Goal: Task Accomplishment & Management: Use online tool/utility

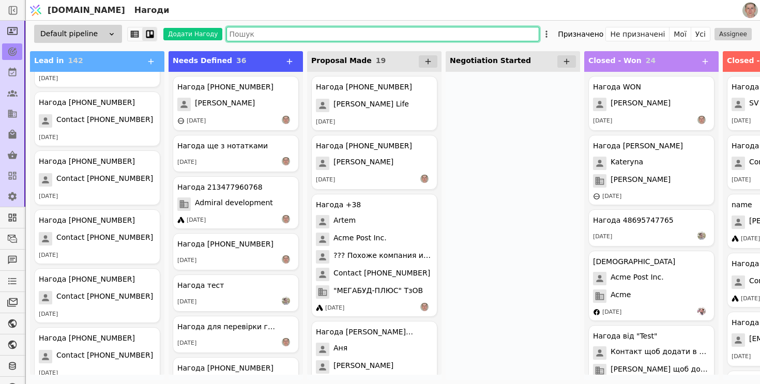
scroll to position [633, 0]
click at [150, 101] on icon at bounding box center [149, 102] width 12 height 12
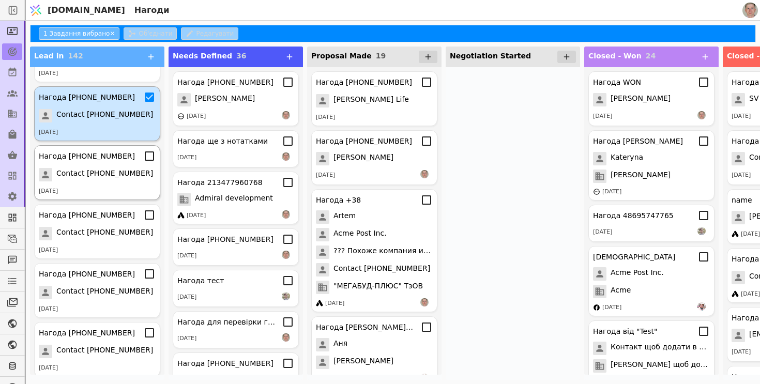
click at [152, 158] on icon at bounding box center [149, 156] width 12 height 12
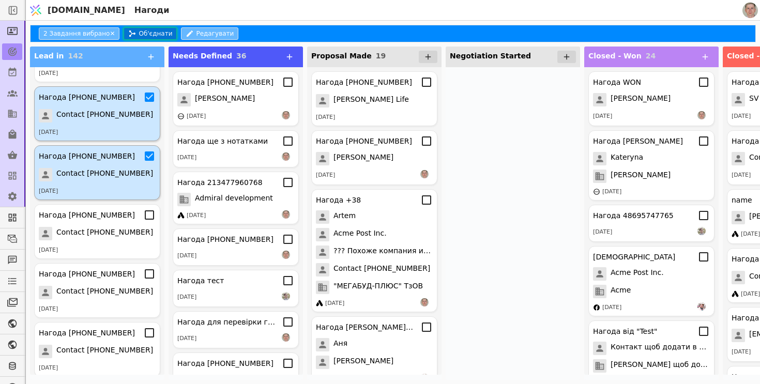
click at [152, 32] on button "Об'єднати" at bounding box center [149, 33] width 53 height 12
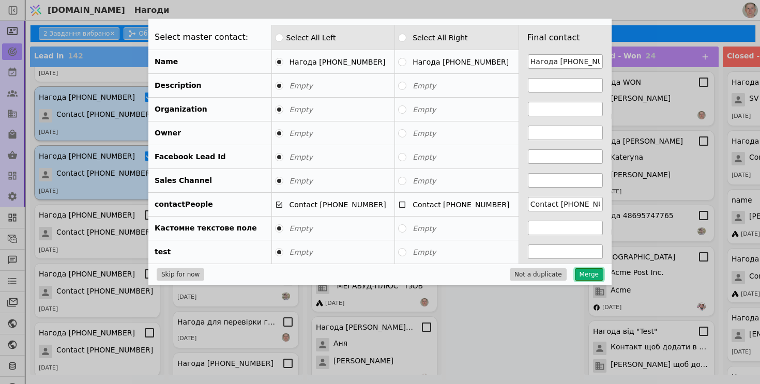
click at [593, 276] on button "Merge" at bounding box center [589, 274] width 28 height 12
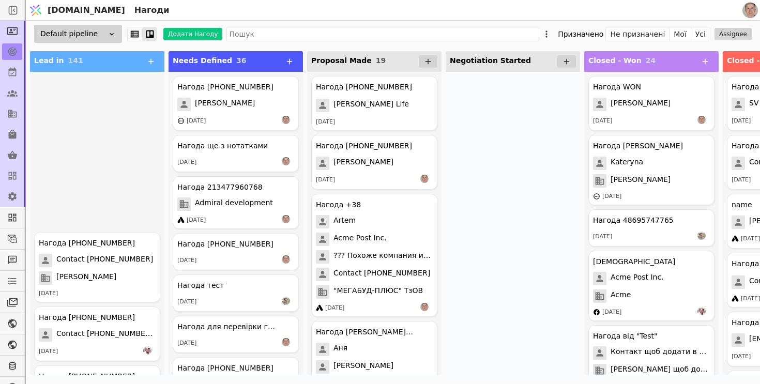
scroll to position [4751, 0]
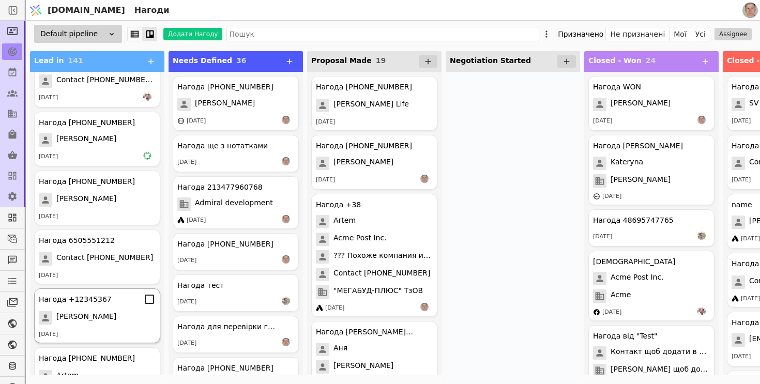
click at [118, 317] on div "[PERSON_NAME]" at bounding box center [97, 317] width 117 height 13
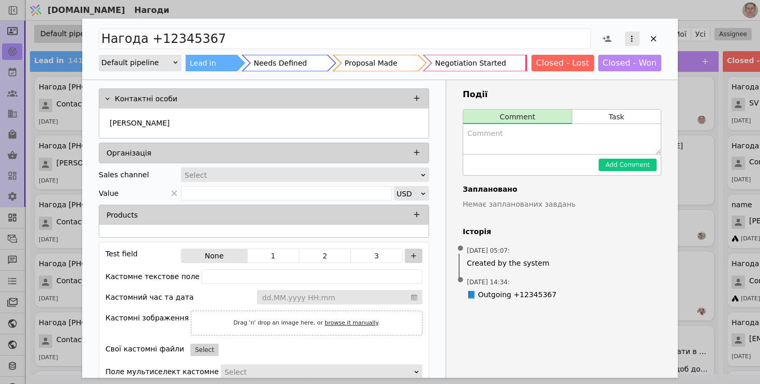
click at [630, 40] on icon "Add Opportunity" at bounding box center [631, 38] width 9 height 9
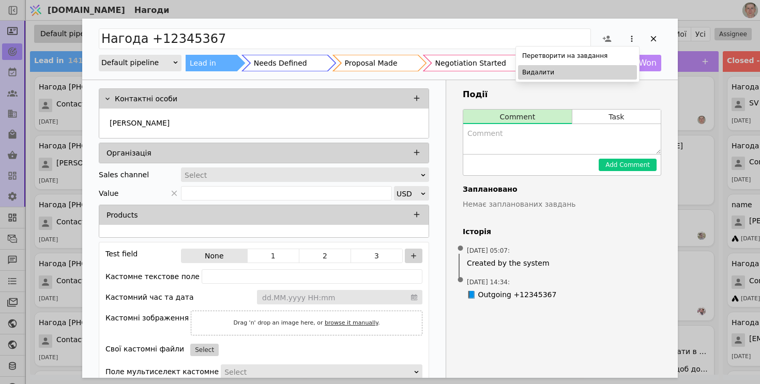
click at [591, 73] on div "Видалити" at bounding box center [577, 72] width 119 height 14
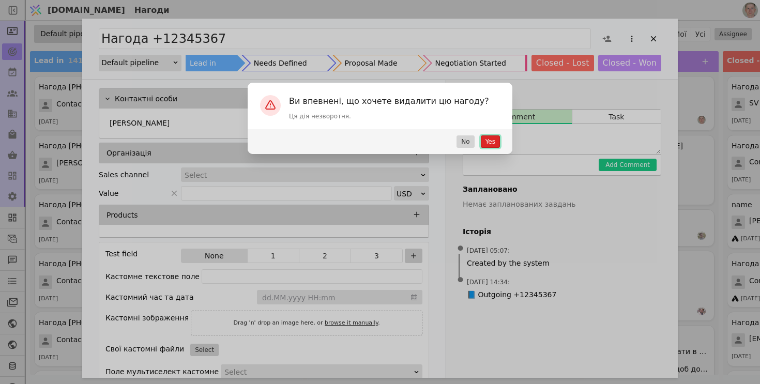
click at [488, 143] on button "Yes" at bounding box center [490, 141] width 19 height 12
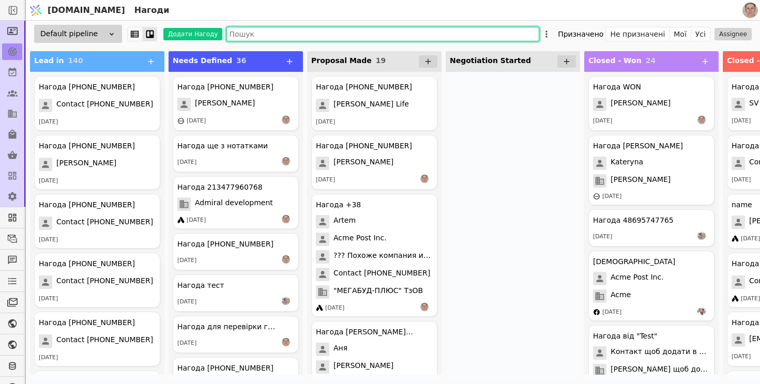
click at [284, 38] on input "text" at bounding box center [382, 34] width 313 height 14
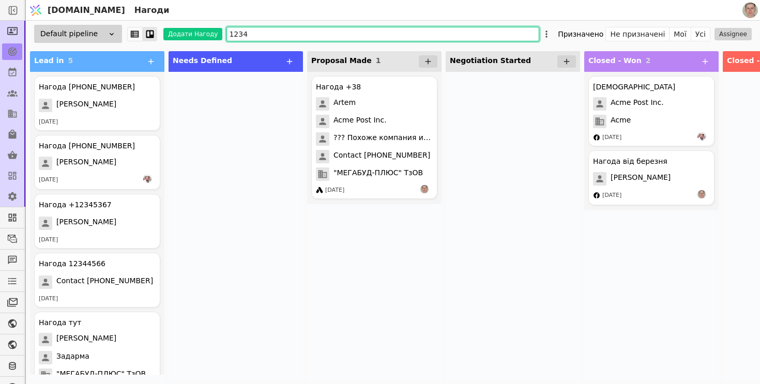
type input "12345"
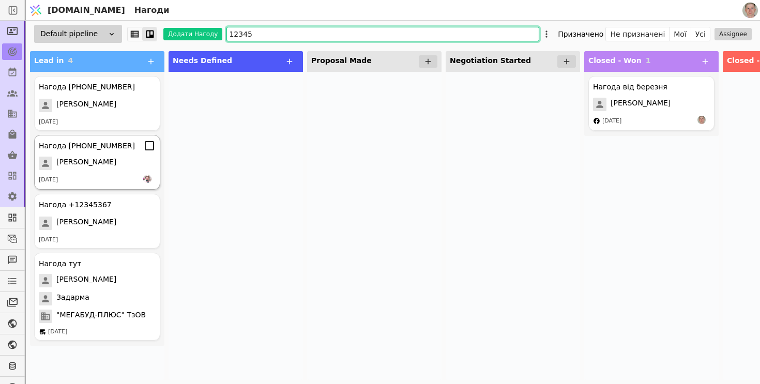
click at [150, 147] on icon at bounding box center [149, 146] width 12 height 12
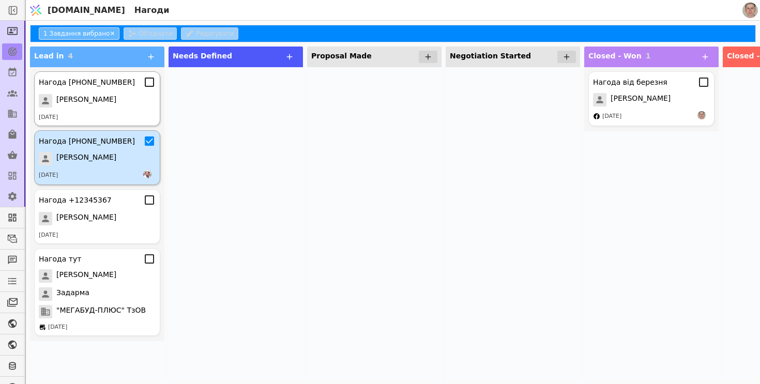
click at [153, 84] on icon at bounding box center [149, 82] width 9 height 9
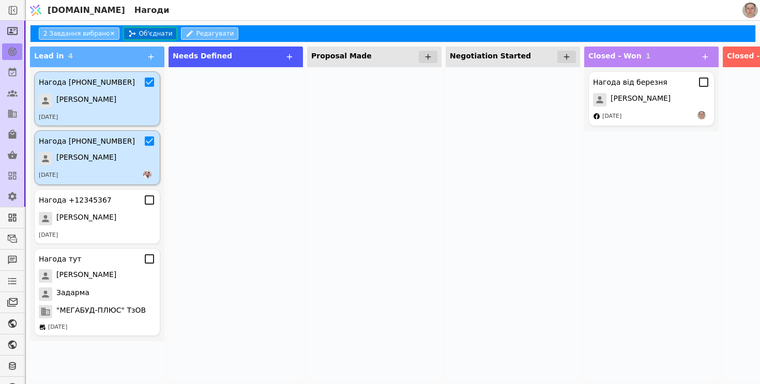
click at [161, 34] on button "Об'єднати" at bounding box center [149, 33] width 53 height 12
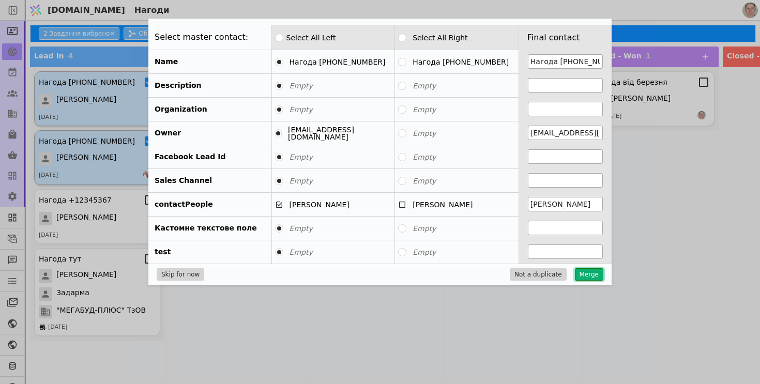
click at [590, 272] on button "Merge" at bounding box center [589, 274] width 28 height 12
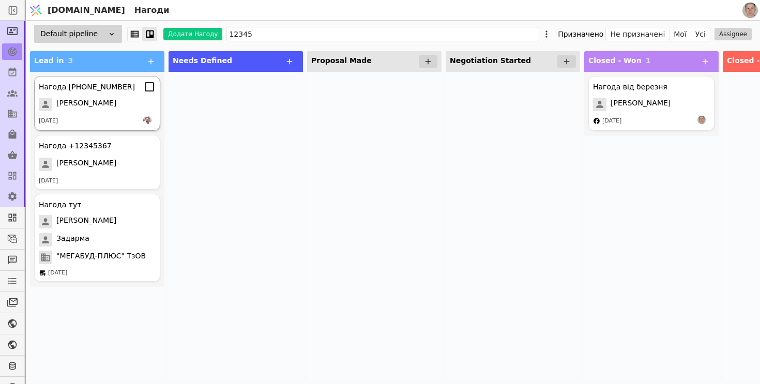
click at [150, 87] on icon at bounding box center [149, 87] width 12 height 12
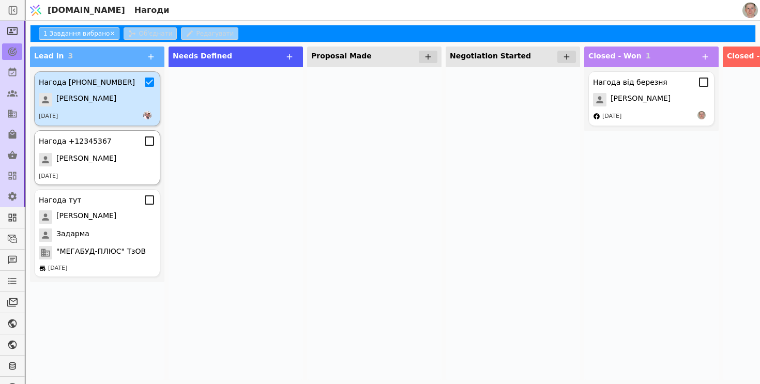
click at [150, 140] on icon at bounding box center [149, 141] width 12 height 12
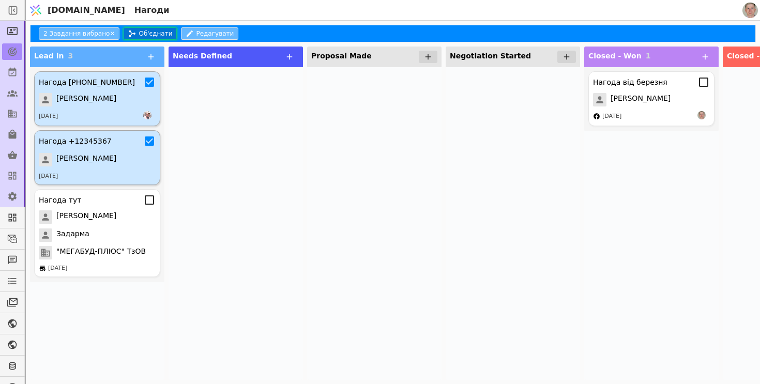
click at [157, 33] on button "Об'єднати" at bounding box center [149, 33] width 53 height 12
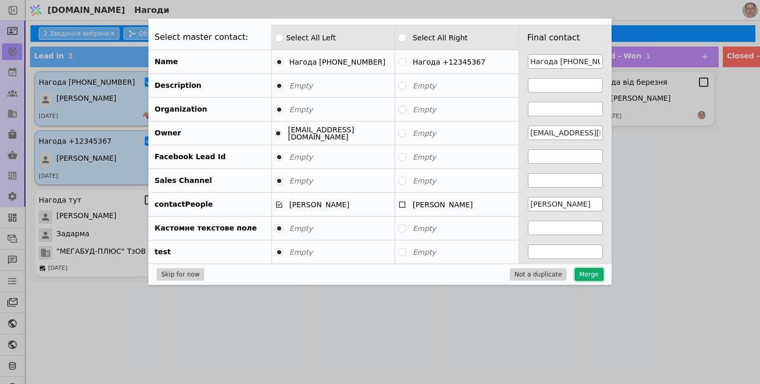
click at [587, 272] on button "Merge" at bounding box center [589, 274] width 28 height 12
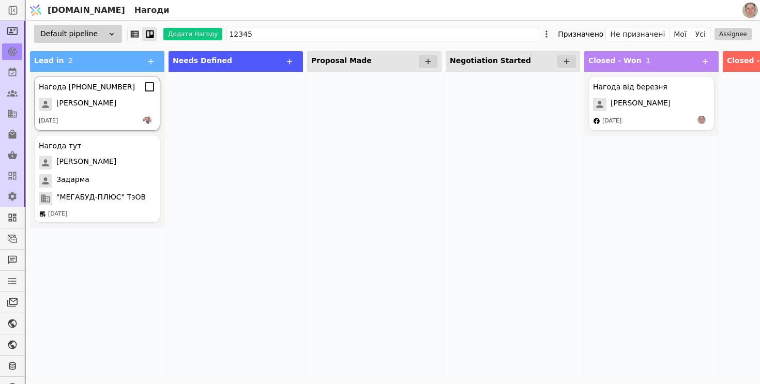
click at [149, 87] on icon at bounding box center [149, 87] width 12 height 12
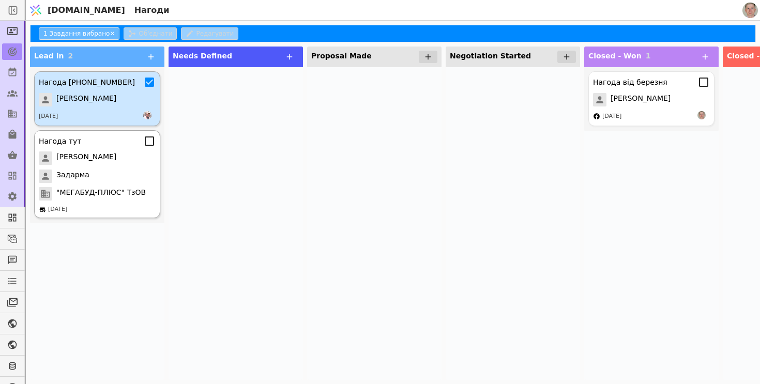
click at [149, 143] on icon at bounding box center [149, 141] width 12 height 12
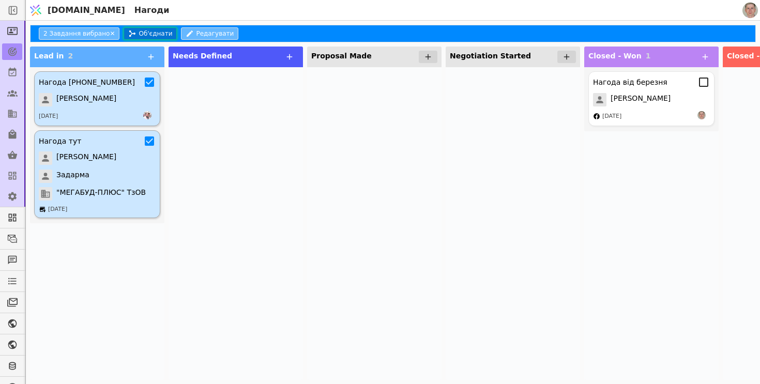
click at [147, 35] on button "Об'єднати" at bounding box center [149, 33] width 53 height 12
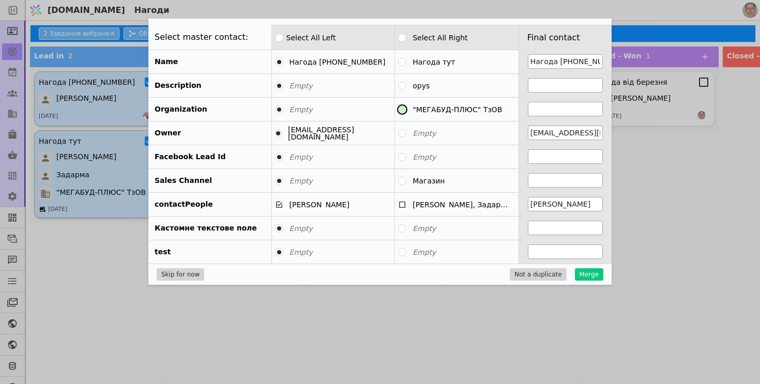
click at [406, 110] on button ""МЕГАБУД-ПЛЮС" ТзОВ" at bounding box center [402, 109] width 8 height 8
type input ""МЕГАБУД-ПЛЮС" ТзОВ"
click at [405, 86] on button "opys" at bounding box center [402, 86] width 8 height 8
type input "opys"
click at [404, 62] on button "Нагода тут" at bounding box center [402, 62] width 8 height 8
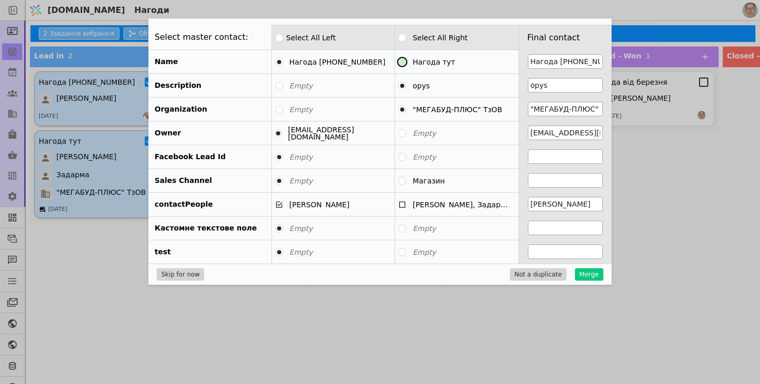
type input "Нагода тут"
click at [403, 205] on icon at bounding box center [402, 204] width 8 height 8
type input "Alex Carter, Задарма"
click at [590, 271] on button "Merge" at bounding box center [589, 274] width 28 height 12
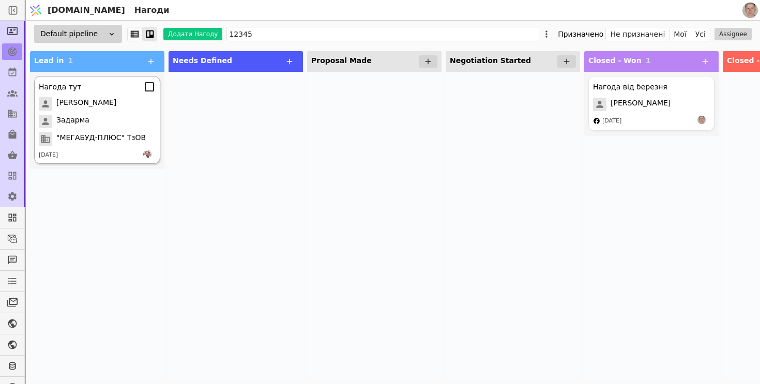
click at [126, 122] on div "Задарма" at bounding box center [97, 121] width 117 height 13
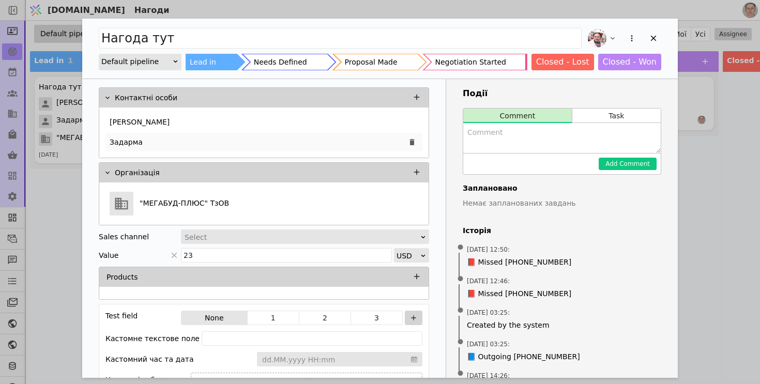
click at [251, 141] on div "Задарма" at bounding box center [263, 142] width 317 height 19
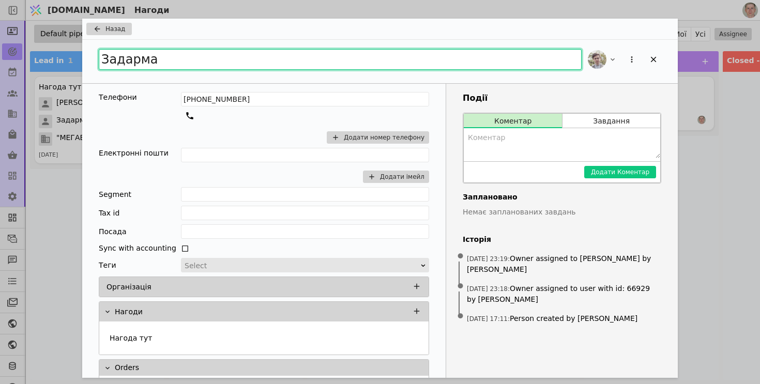
click at [259, 58] on input "Задарма" at bounding box center [340, 59] width 483 height 21
type input "Задарма ЗД"
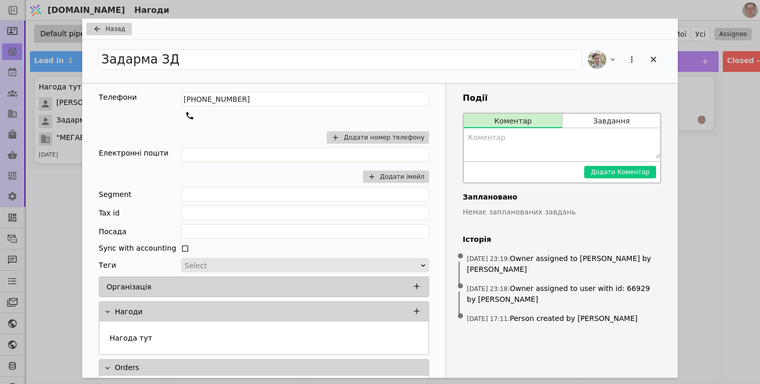
click at [99, 21] on div "Назад" at bounding box center [379, 29] width 595 height 21
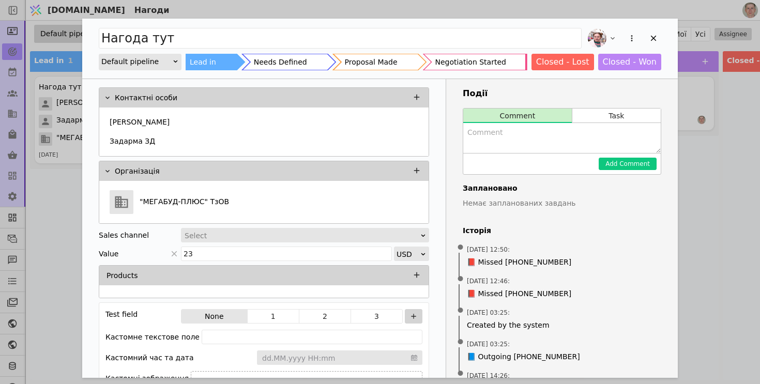
click at [48, 233] on div "Нагода тут Default pipeline Lead in Needs Defined Proposal Made Negotiation Sta…" at bounding box center [380, 192] width 760 height 384
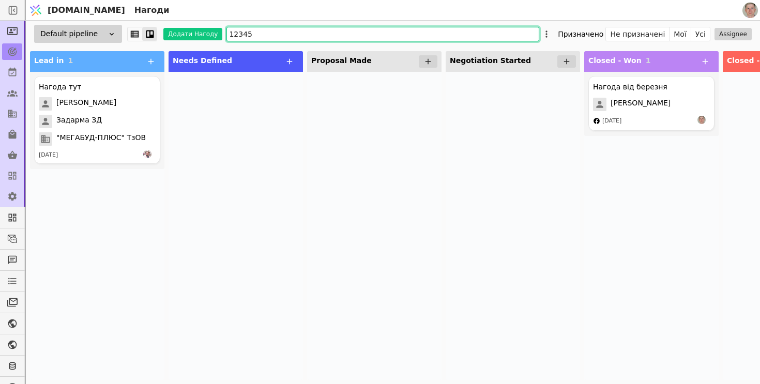
drag, startPoint x: 278, startPoint y: 33, endPoint x: 220, endPoint y: 30, distance: 58.5
click at [220, 30] on div "Default pipeline Додати Нагоду 12345 Призначено Не призначені Мої Усі Assignee" at bounding box center [393, 34] width 734 height 26
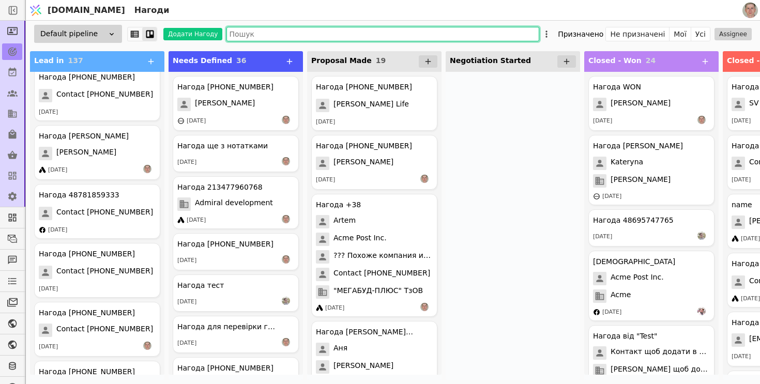
scroll to position [7864, 0]
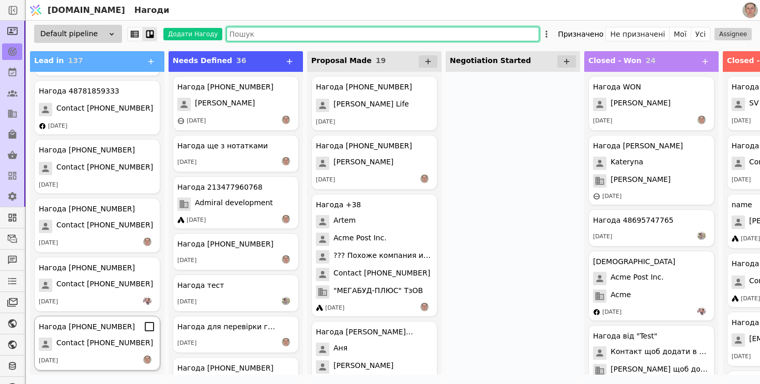
click at [111, 340] on span "Contact +380509422854" at bounding box center [104, 343] width 97 height 13
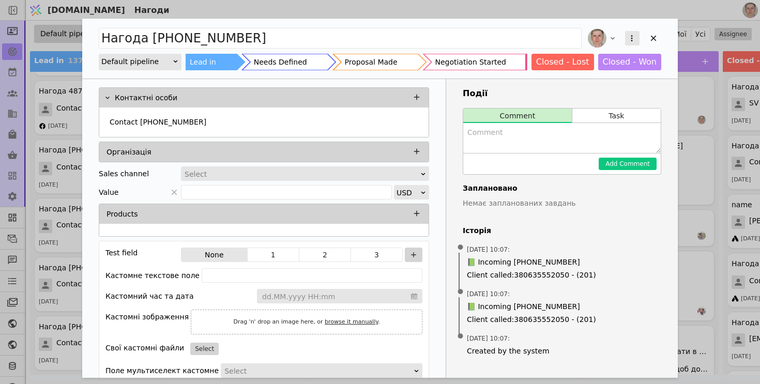
click at [631, 40] on icon "Add Opportunity" at bounding box center [632, 38] width 2 height 6
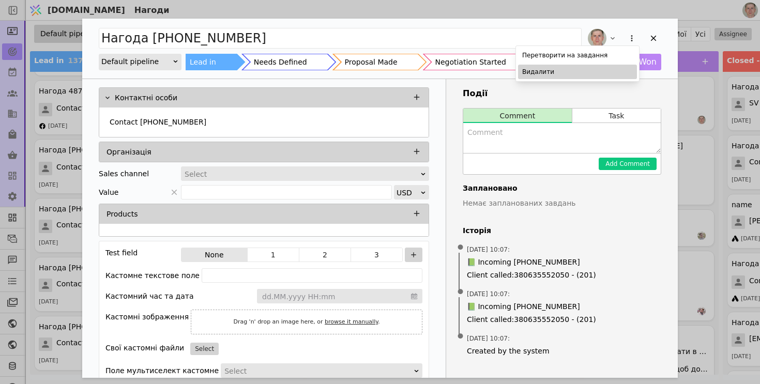
click at [603, 69] on div "Видалити" at bounding box center [577, 72] width 119 height 14
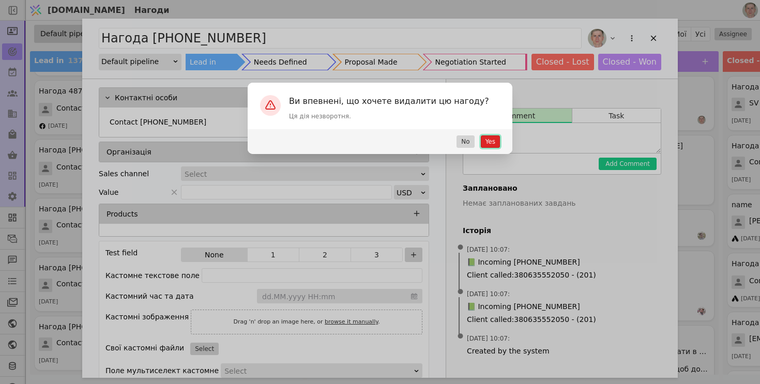
click at [493, 139] on button "Yes" at bounding box center [490, 141] width 19 height 12
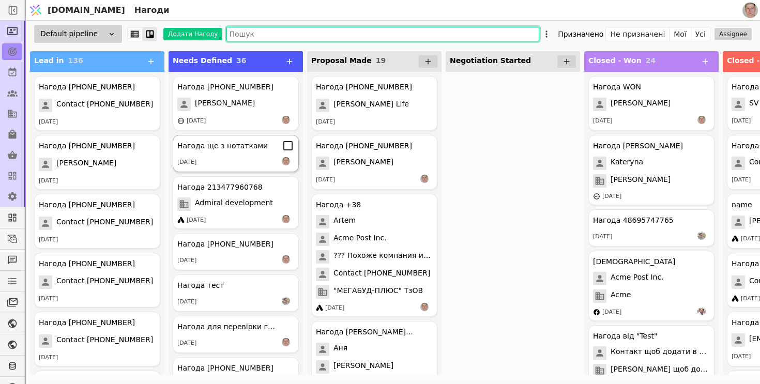
click at [244, 160] on div "[DATE]" at bounding box center [235, 162] width 117 height 10
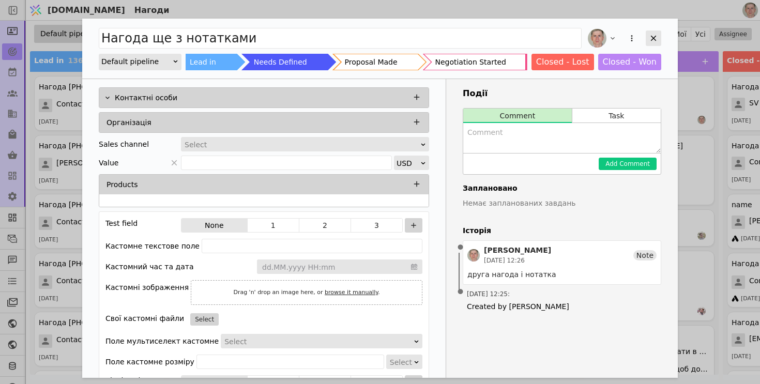
click at [655, 39] on icon "Add Opportunity" at bounding box center [653, 39] width 6 height 6
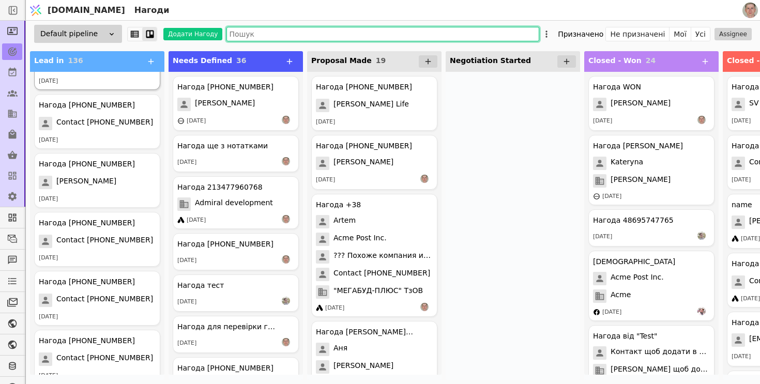
scroll to position [454, 0]
click at [276, 36] on input "text" at bounding box center [382, 34] width 313 height 14
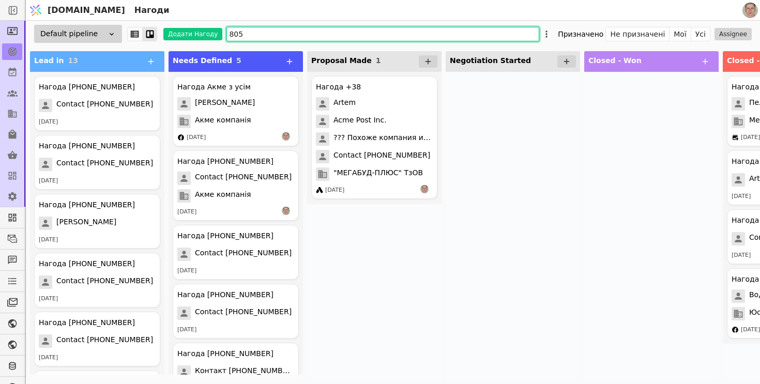
type input "8055"
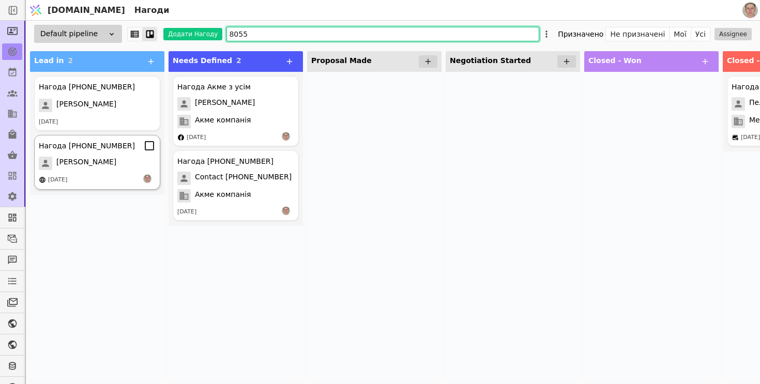
click at [149, 145] on icon at bounding box center [149, 146] width 12 height 12
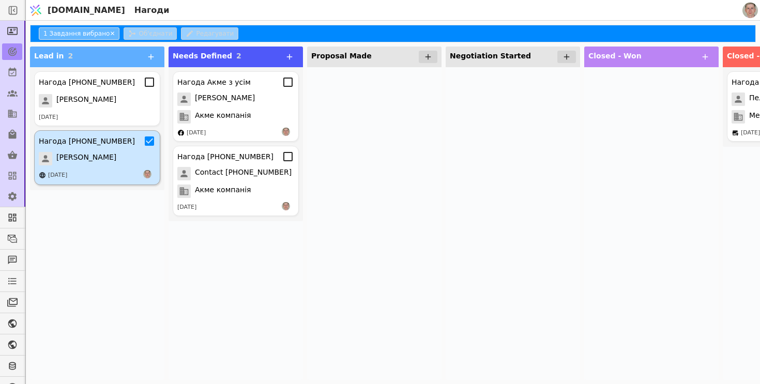
click at [154, 146] on icon at bounding box center [149, 141] width 12 height 12
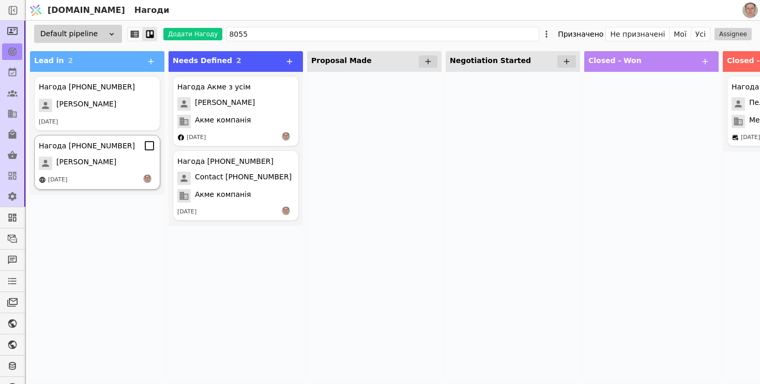
click at [99, 158] on div "[PERSON_NAME]" at bounding box center [97, 163] width 117 height 13
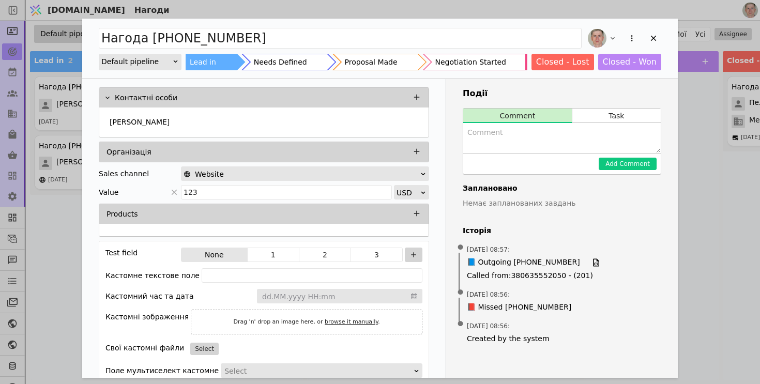
click at [653, 46] on div "Add Opportunity" at bounding box center [622, 38] width 75 height 23
click at [658, 35] on div "Add Opportunity" at bounding box center [653, 38] width 16 height 16
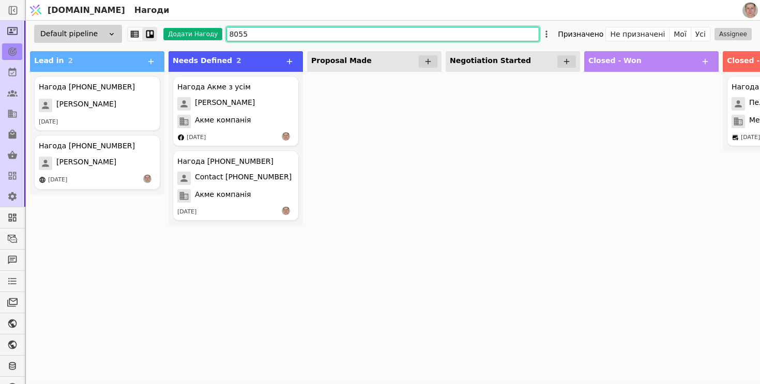
drag, startPoint x: 264, startPoint y: 31, endPoint x: 214, endPoint y: 30, distance: 49.6
click at [214, 30] on div "Default pipeline Додати Нагоду 8055 Призначено Не призначені Мої Усі Assignee" at bounding box center [393, 34] width 734 height 26
